Goal: Check status: Check status

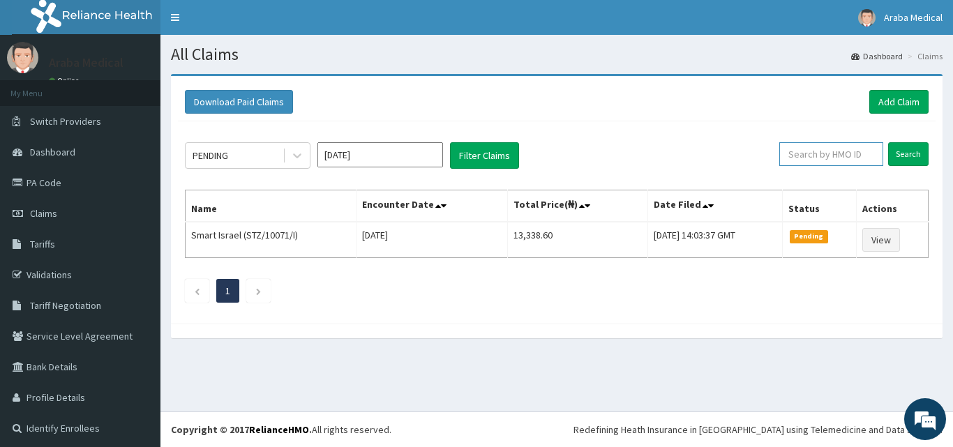
click at [822, 146] on input "text" at bounding box center [831, 154] width 104 height 24
paste input "oht/12371/a"
type input "oht/12371/a"
click at [888, 142] on input "Search" at bounding box center [908, 154] width 40 height 24
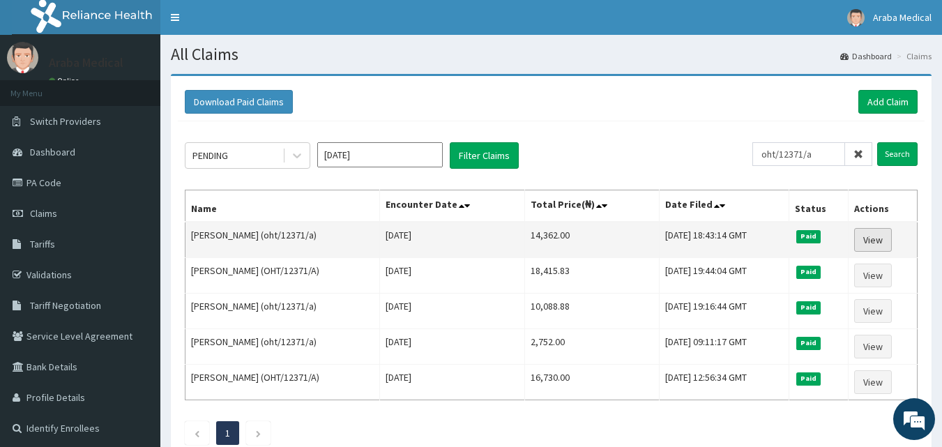
click at [868, 236] on link "View" at bounding box center [874, 240] width 38 height 24
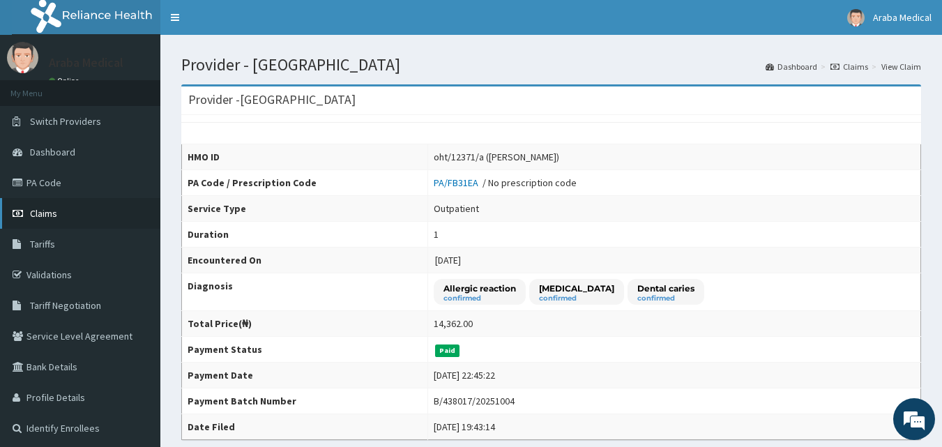
click at [47, 213] on span "Claims" at bounding box center [43, 213] width 27 height 13
